Goal: Navigation & Orientation: Find specific page/section

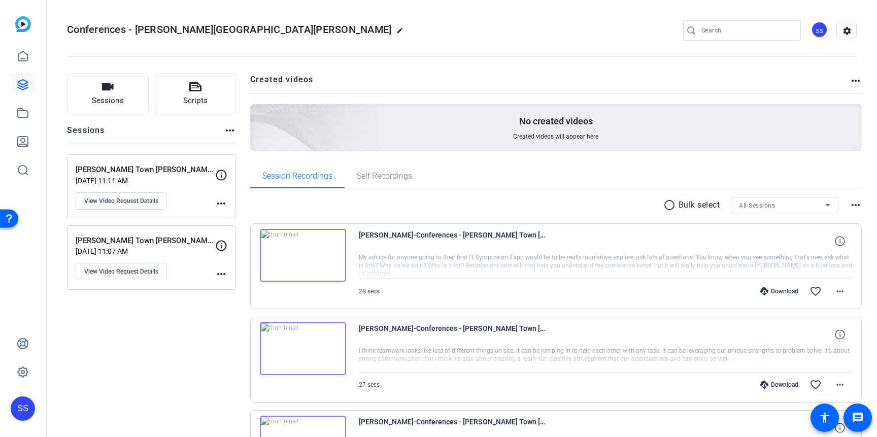
click at [473, 70] on div "Sessions Scripts Sessions more_horiz [PERSON_NAME][GEOGRAPHIC_DATA][PERSON_NAME…" at bounding box center [462, 347] width 830 height 573
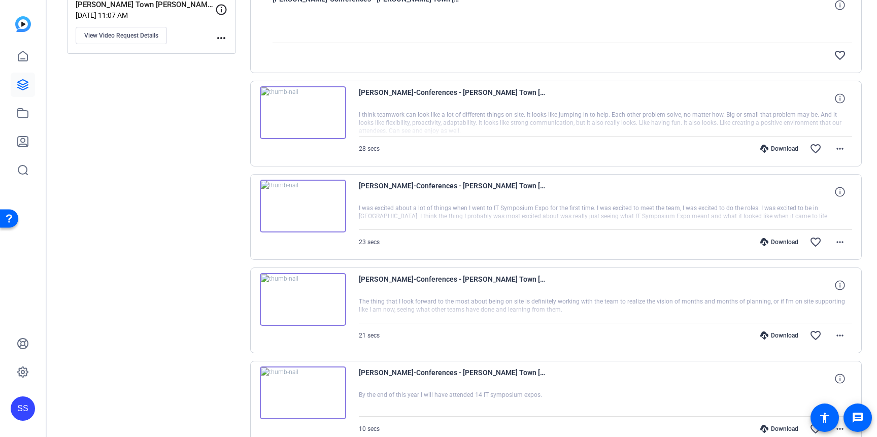
scroll to position [193, 0]
